Goal: Task Accomplishment & Management: Manage account settings

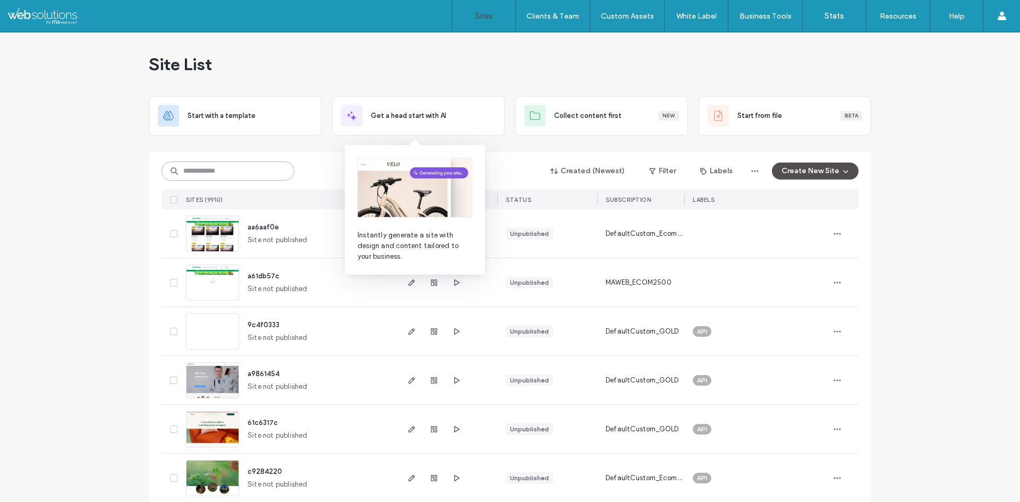
click at [266, 166] on input at bounding box center [227, 170] width 133 height 19
paste input "**********"
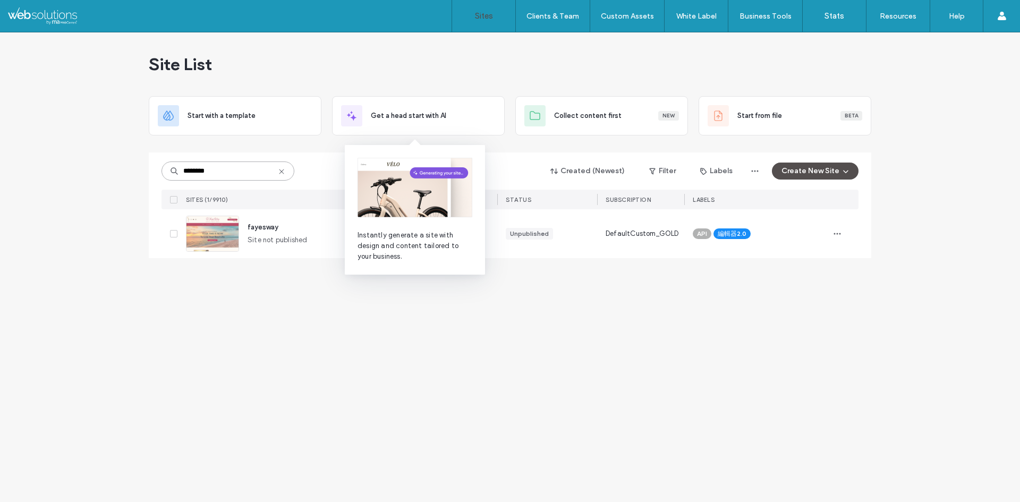
type input "********"
click at [446, 365] on div "Site List Start with a template Get a head start with AI Collect content first …" at bounding box center [510, 267] width 1020 height 470
click at [560, 331] on div "Site List Start with a template Get a head start with AI Collect content first …" at bounding box center [510, 267] width 1020 height 470
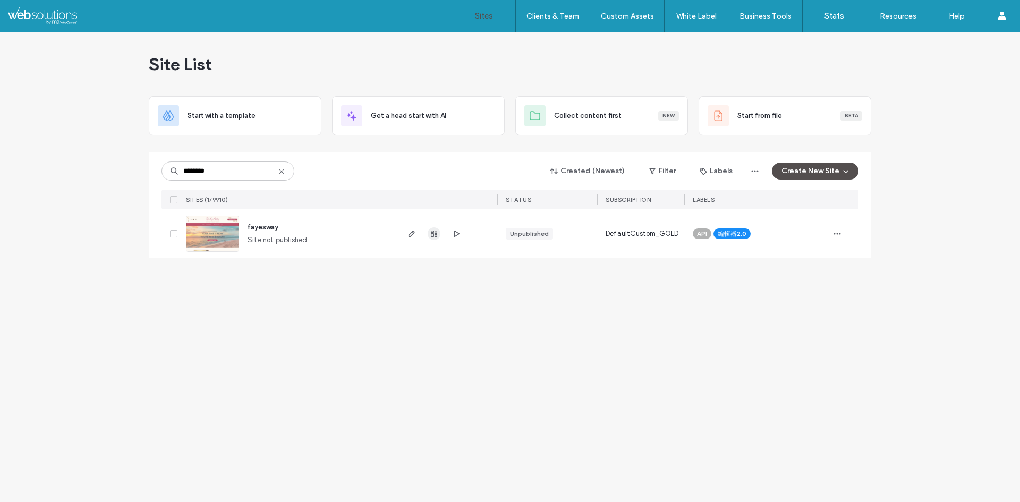
type input "********"
click at [436, 233] on icon "button" at bounding box center [434, 233] width 8 height 8
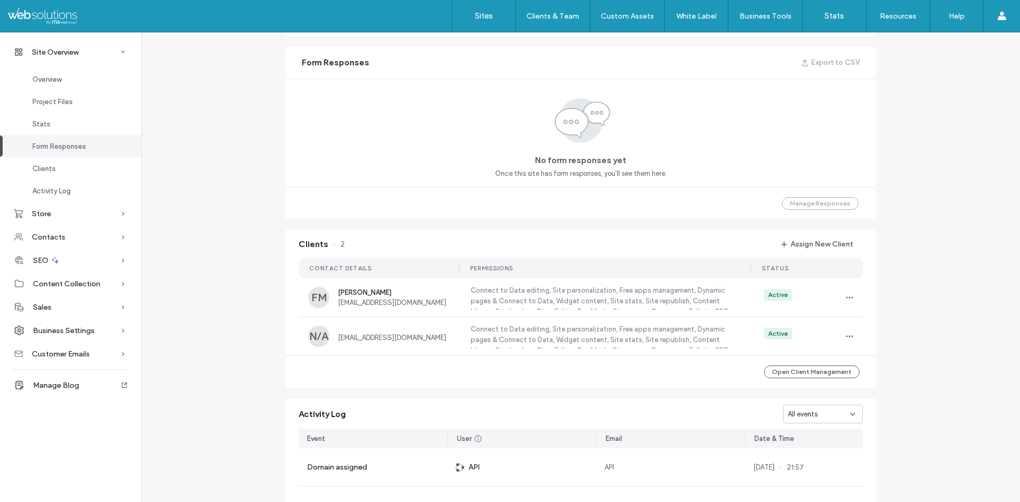
scroll to position [690, 0]
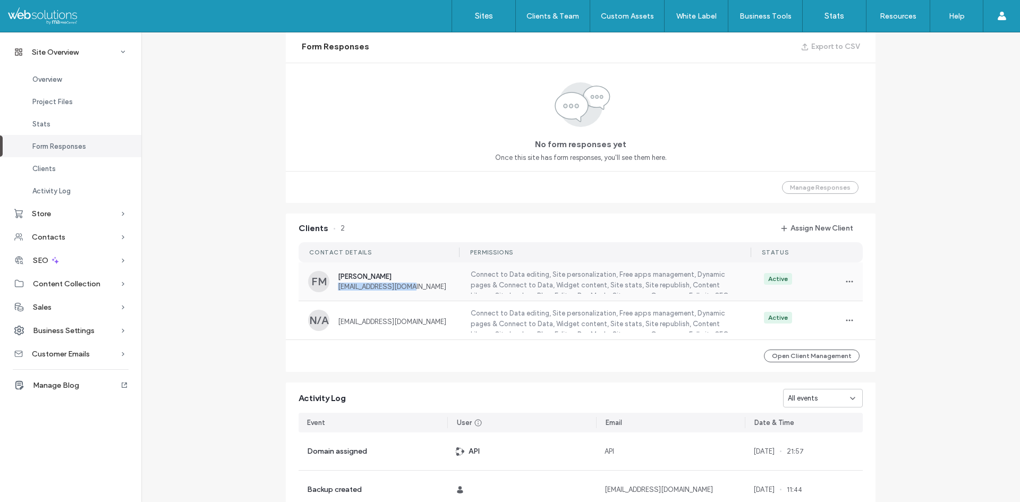
copy span "[EMAIL_ADDRESS][DOMAIN_NAME]"
drag, startPoint x: 412, startPoint y: 284, endPoint x: 331, endPoint y: 285, distance: 80.7
click at [331, 285] on div "FM [PERSON_NAME] [EMAIL_ADDRESS][DOMAIN_NAME]" at bounding box center [382, 281] width 149 height 21
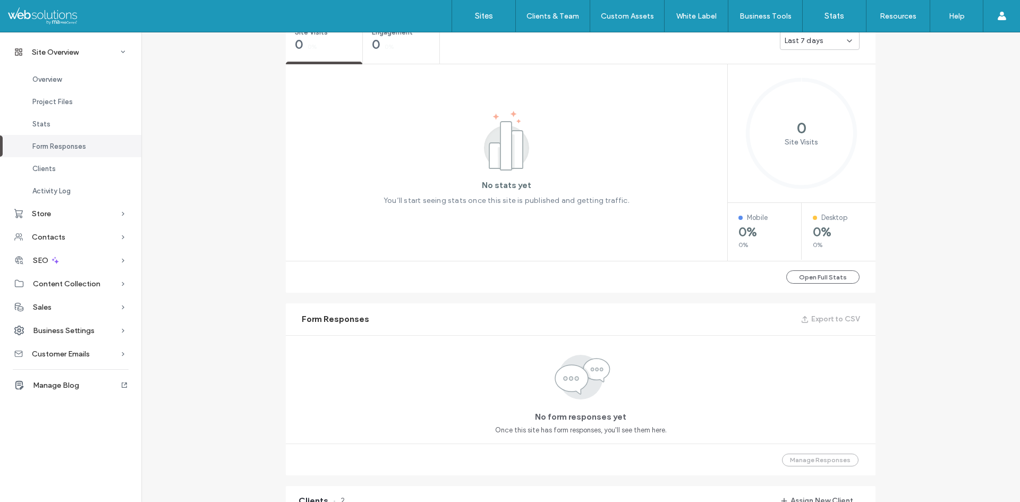
scroll to position [630, 0]
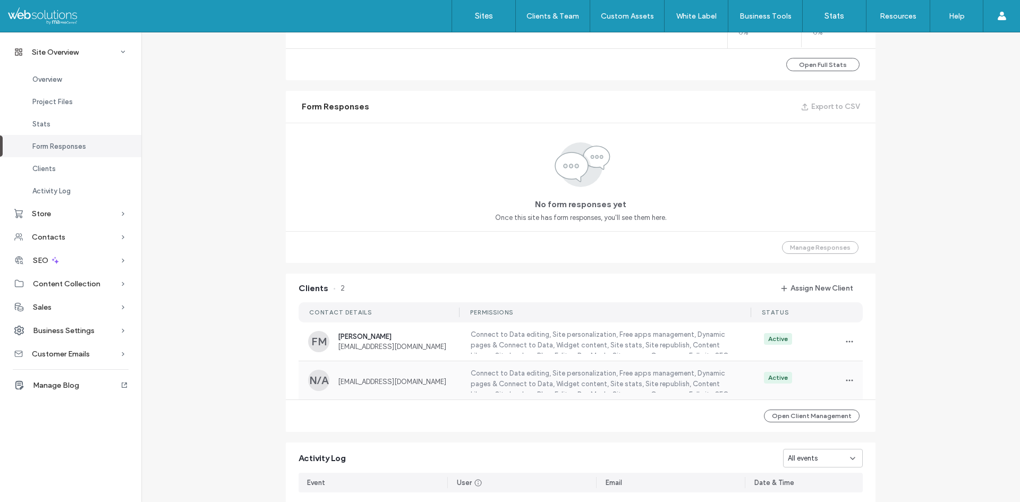
click at [547, 382] on label "Connect to Data editing, Site personalization, Free apps management, Dynamic pa…" at bounding box center [603, 380] width 269 height 24
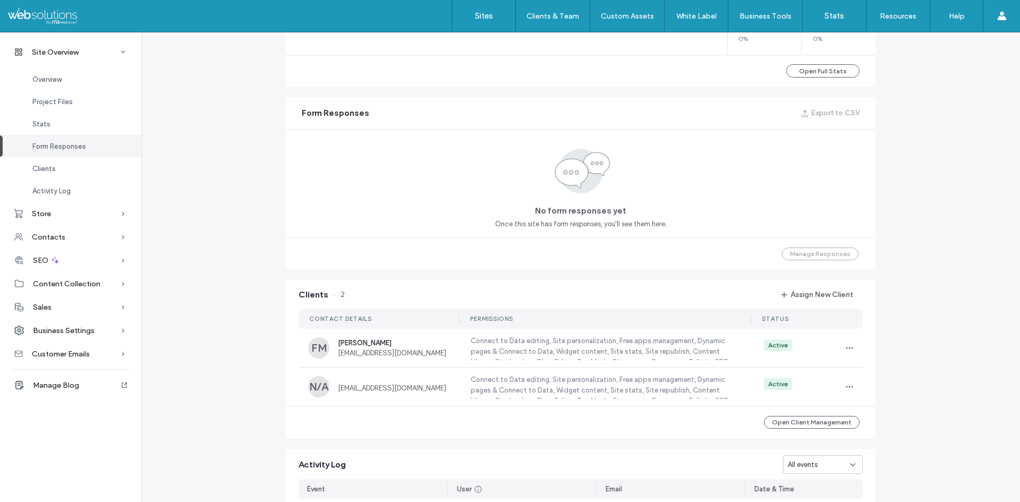
scroll to position [637, 0]
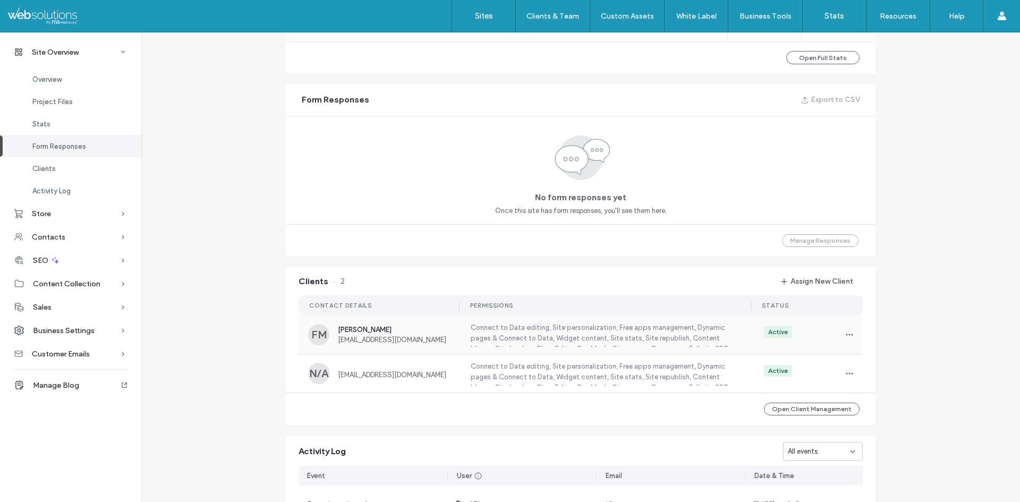
click at [542, 327] on label "Connect to Data editing, Site personalization, Free apps management, Dynamic pa…" at bounding box center [603, 334] width 269 height 24
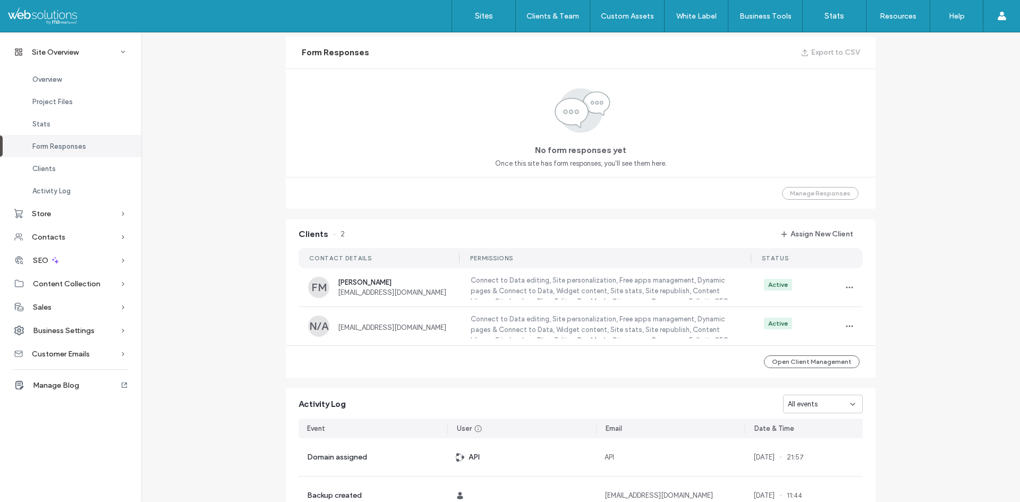
scroll to position [690, 0]
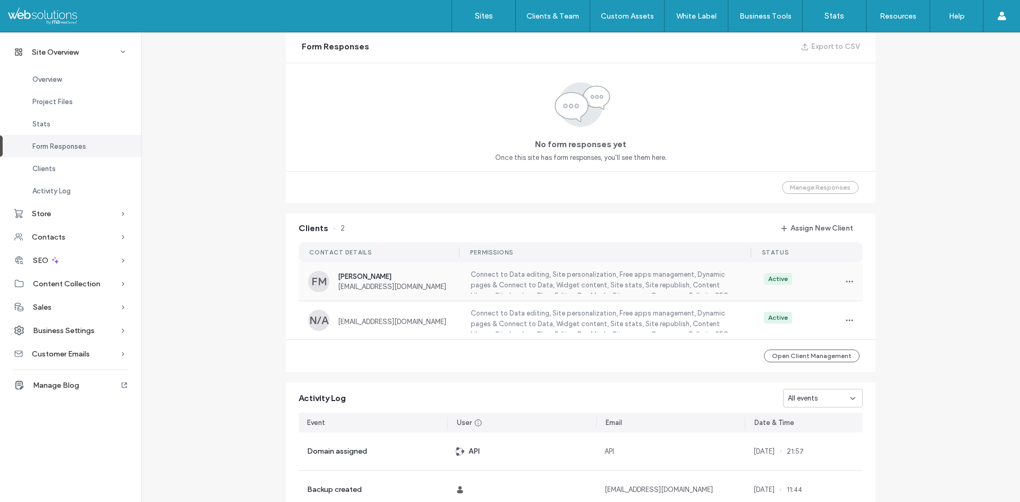
click at [632, 284] on label "Connect to Data editing, Site personalization, Free apps management, Dynamic pa…" at bounding box center [603, 281] width 269 height 24
